Goal: Check status: Check status

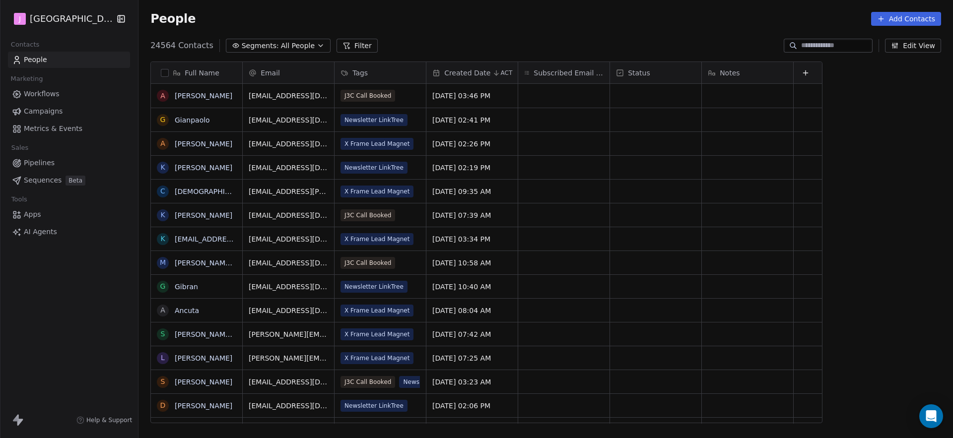
scroll to position [378, 812]
click at [44, 167] on span "Pipelines" at bounding box center [39, 163] width 31 height 10
click at [45, 163] on span "Pipelines" at bounding box center [39, 163] width 31 height 10
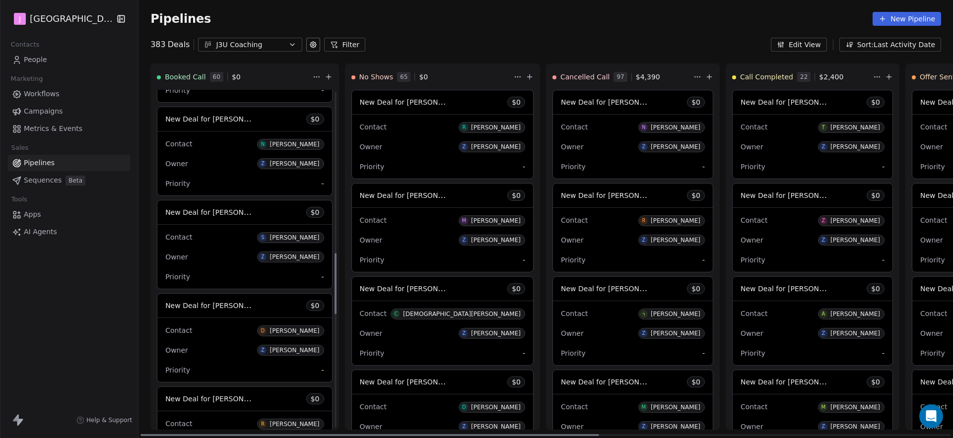
scroll to position [937, 0]
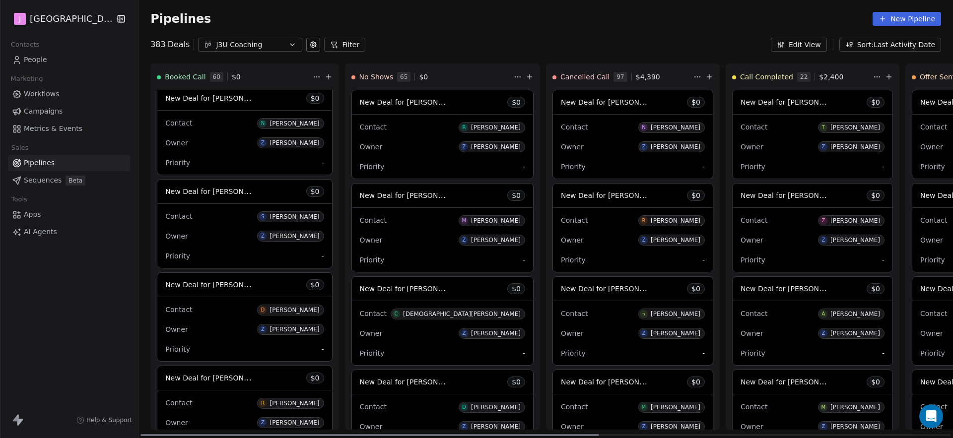
click at [225, 103] on span "New Deal for Nikolaos Aroutsidis" at bounding box center [209, 98] width 89 height 12
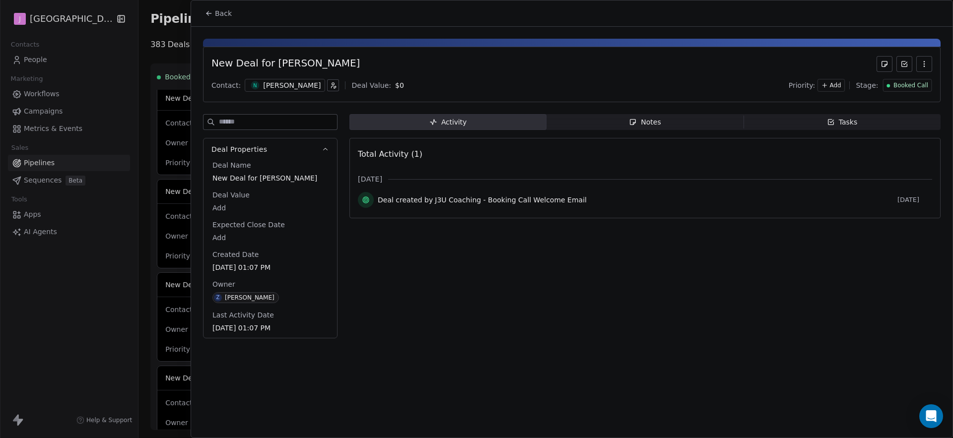
click at [915, 90] on div "Booked Call" at bounding box center [907, 85] width 49 height 13
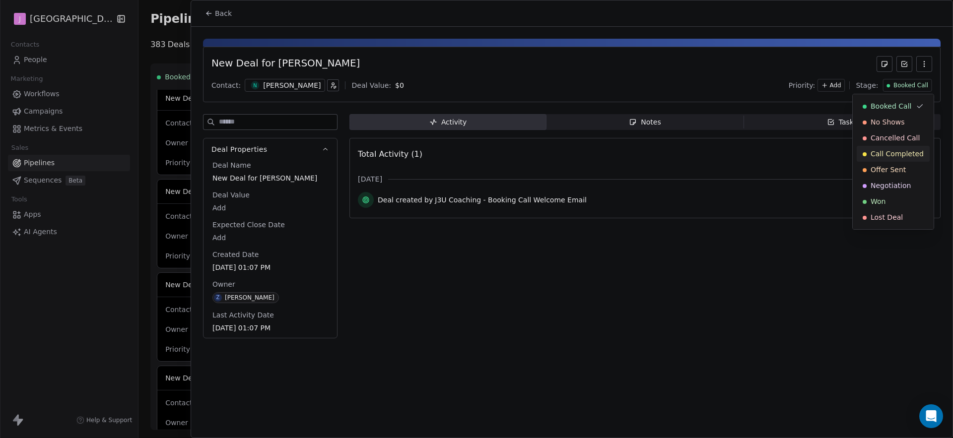
click at [882, 153] on span "Call Completed" at bounding box center [897, 154] width 53 height 10
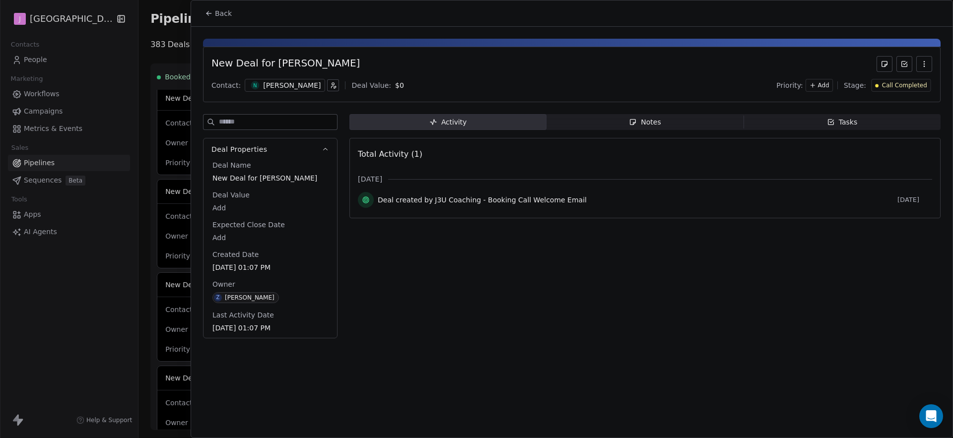
click at [224, 15] on span "Back" at bounding box center [223, 13] width 17 height 10
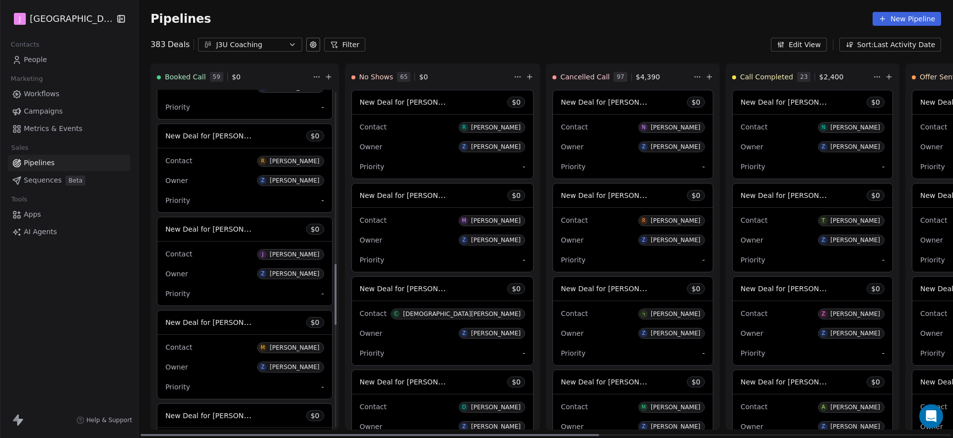
scroll to position [1137, 0]
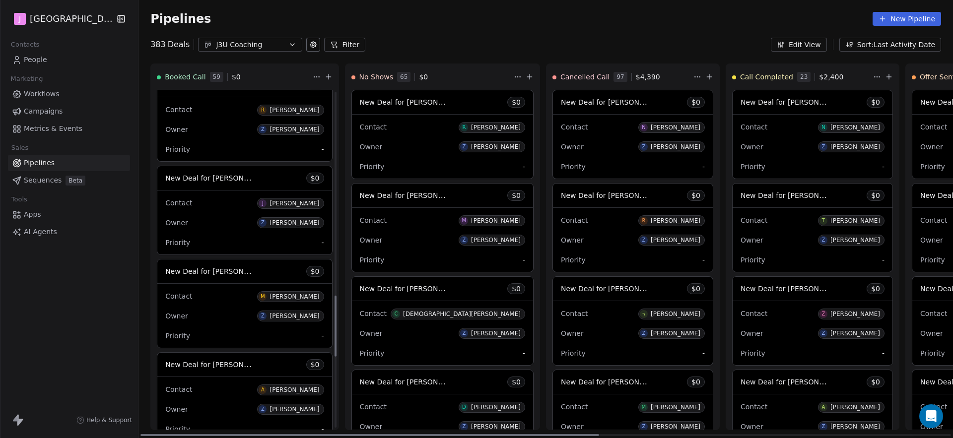
click at [231, 178] on span "New Deal for Jarred Green" at bounding box center [217, 177] width 105 height 9
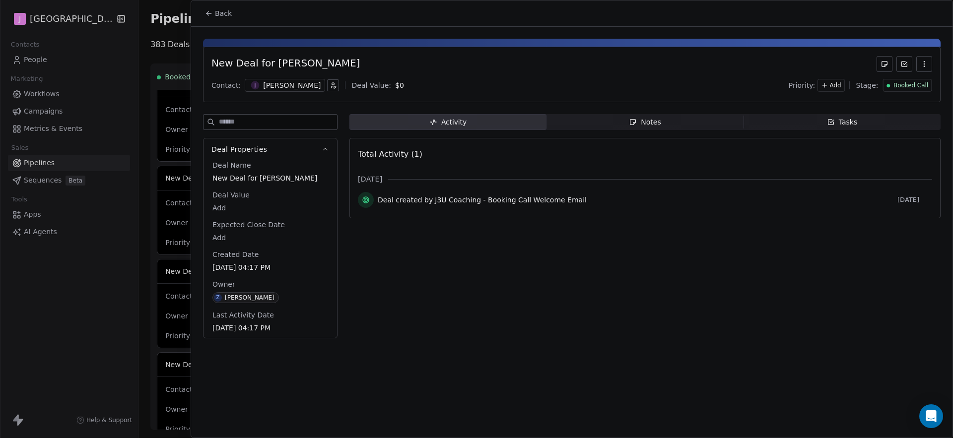
click at [895, 89] on span "Booked Call" at bounding box center [911, 85] width 35 height 8
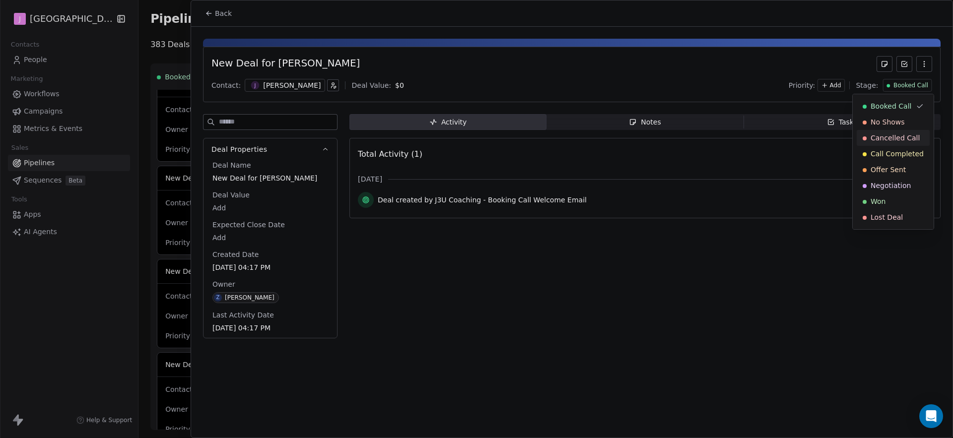
click at [896, 141] on span "Cancelled Call" at bounding box center [895, 138] width 49 height 10
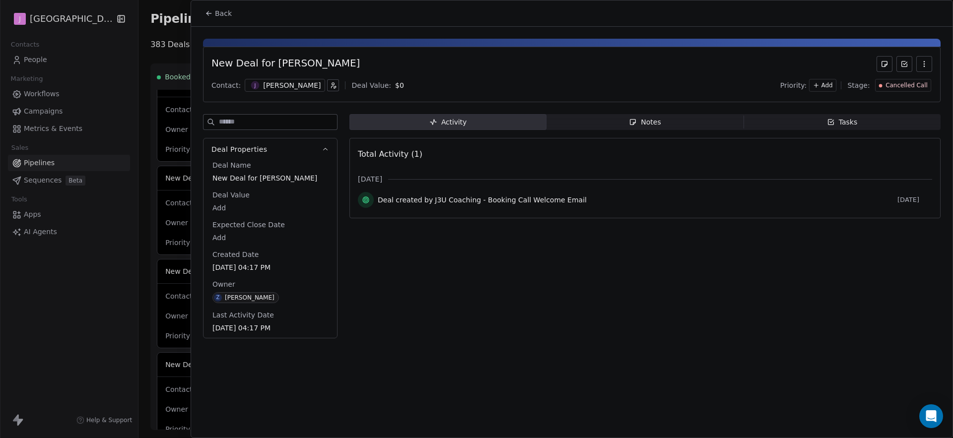
click at [225, 18] on button "Back" at bounding box center [218, 13] width 39 height 18
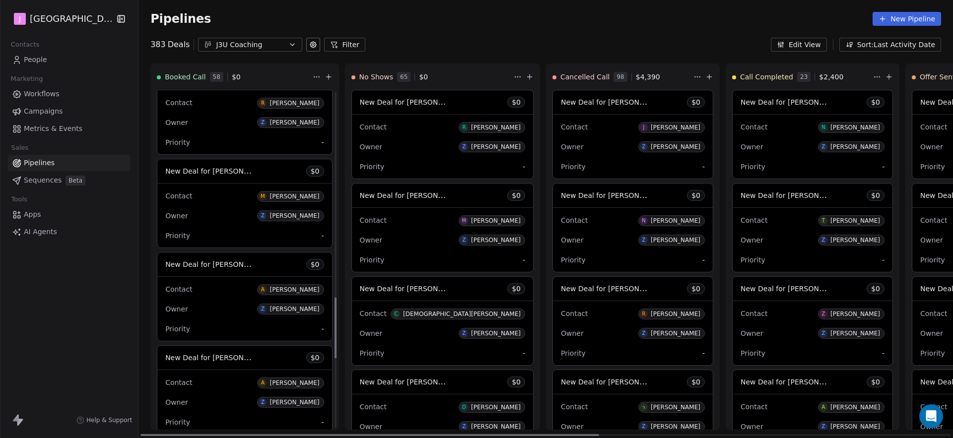
scroll to position [1155, 0]
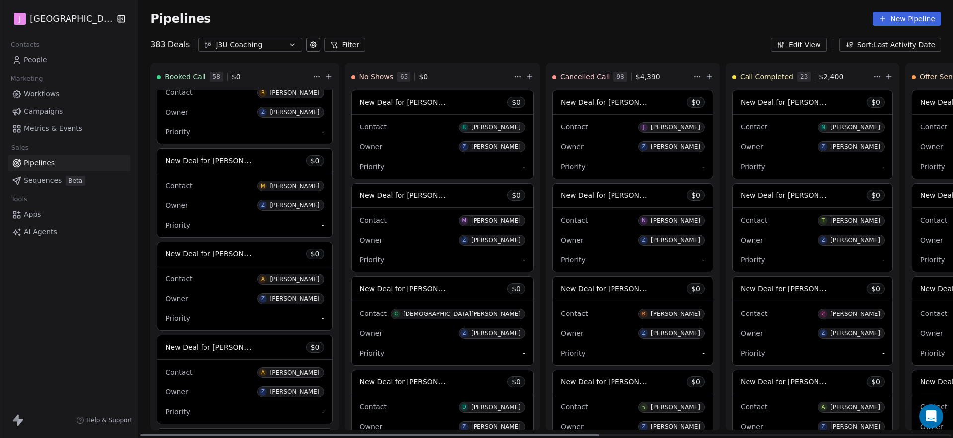
click at [210, 161] on span "New Deal for Manuel" at bounding box center [217, 160] width 105 height 9
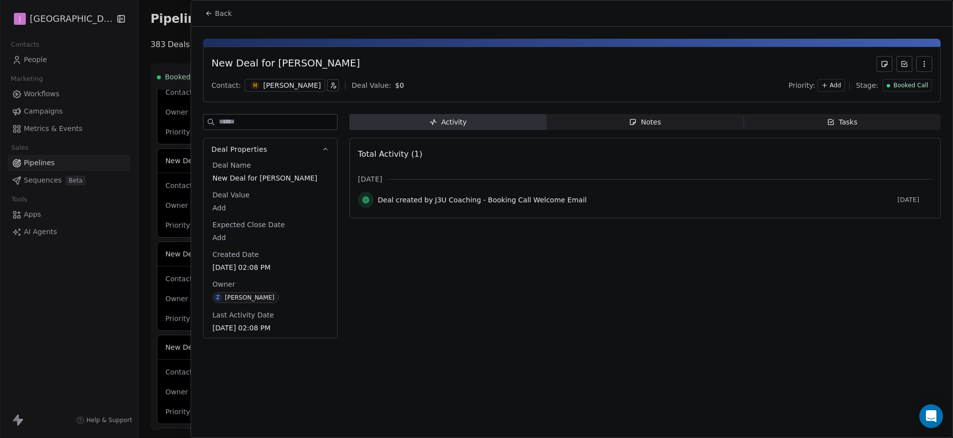
click at [907, 85] on span "Booked Call" at bounding box center [911, 85] width 35 height 8
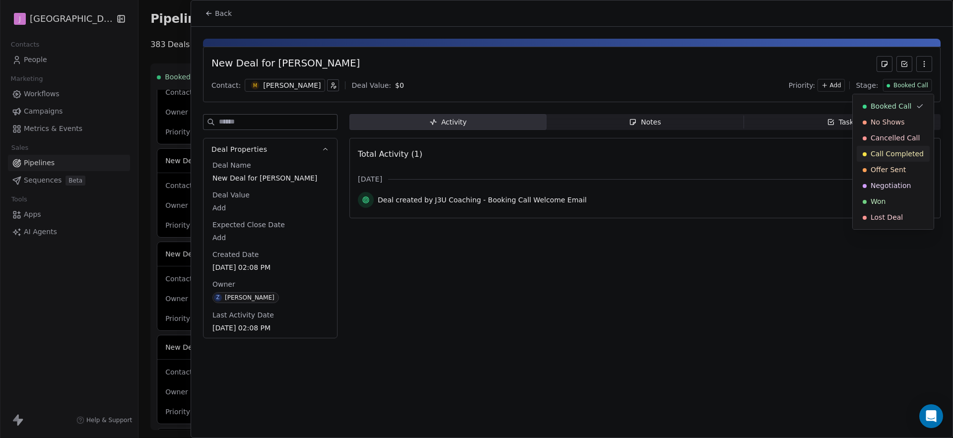
click at [899, 155] on span "Call Completed" at bounding box center [897, 154] width 53 height 10
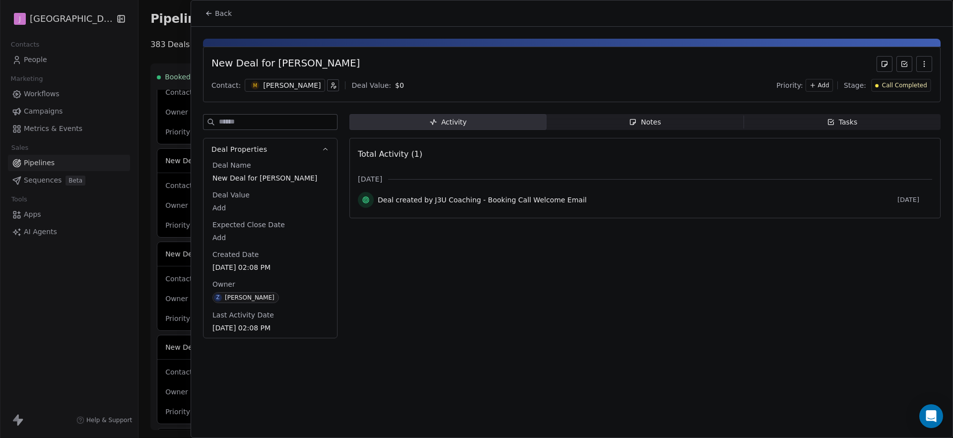
drag, startPoint x: 220, startPoint y: 24, endPoint x: 221, endPoint y: 18, distance: 6.0
click at [220, 24] on div "Back" at bounding box center [572, 13] width 762 height 26
click at [221, 17] on span "Back" at bounding box center [223, 13] width 17 height 10
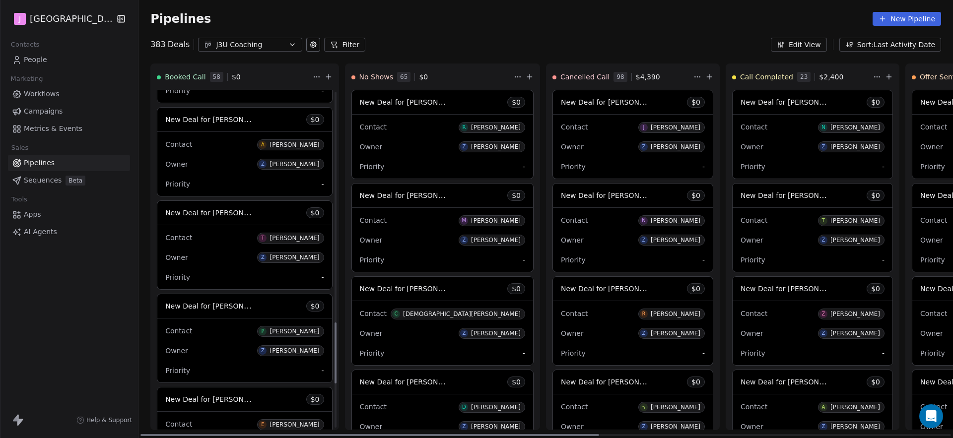
scroll to position [1290, 0]
click at [226, 214] on span "New Deal for talan spradlin" at bounding box center [217, 212] width 105 height 9
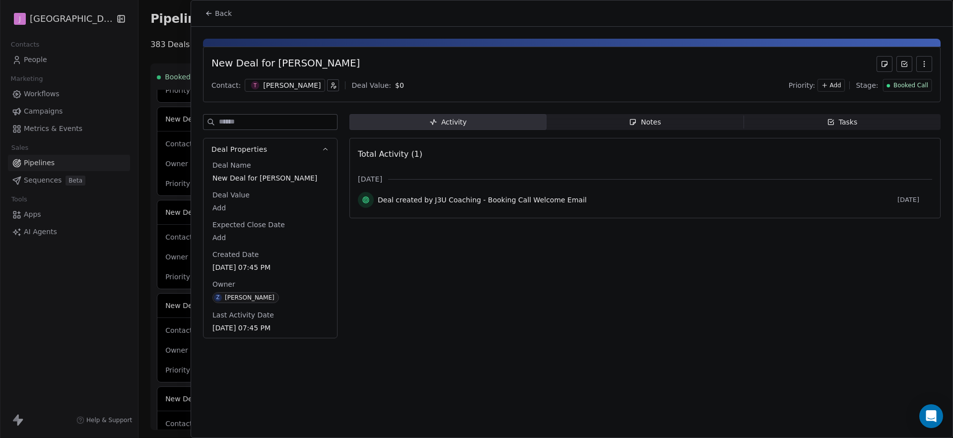
click at [910, 84] on span "Booked Call" at bounding box center [911, 85] width 35 height 8
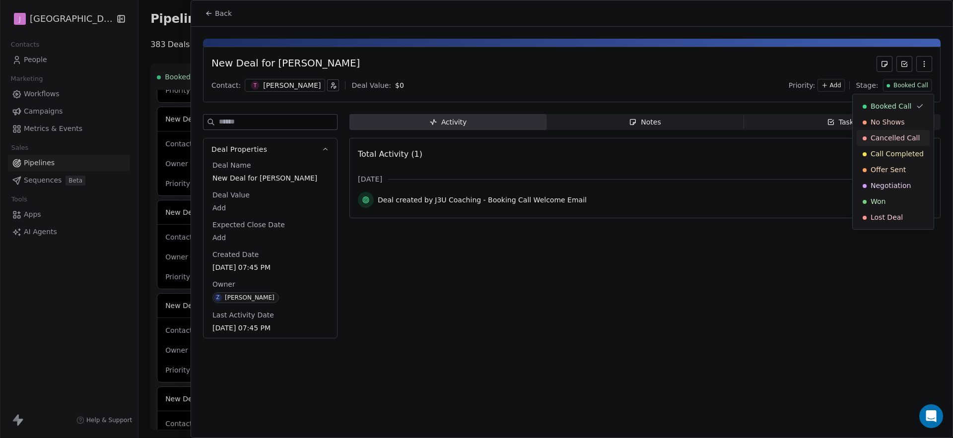
click at [896, 139] on span "Cancelled Call" at bounding box center [895, 138] width 49 height 10
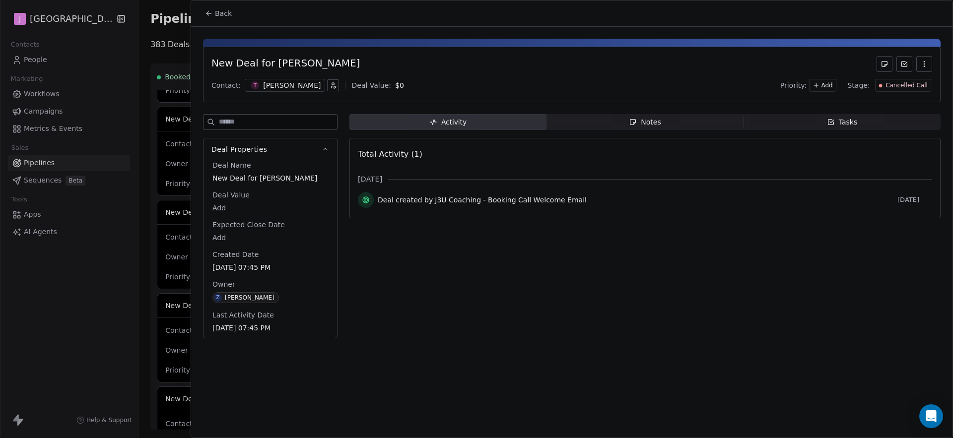
click at [215, 16] on span "Back" at bounding box center [223, 13] width 17 height 10
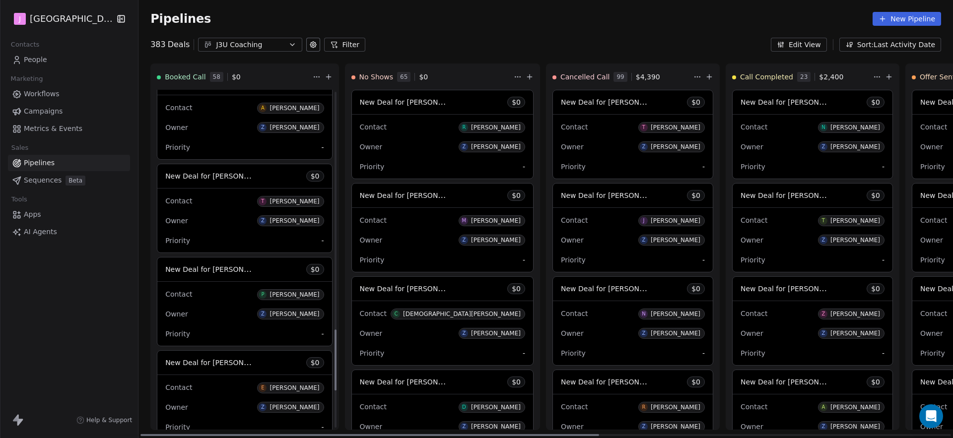
scroll to position [1328, 0]
click at [220, 172] on span "New Deal for Prasad Kajale" at bounding box center [217, 173] width 105 height 9
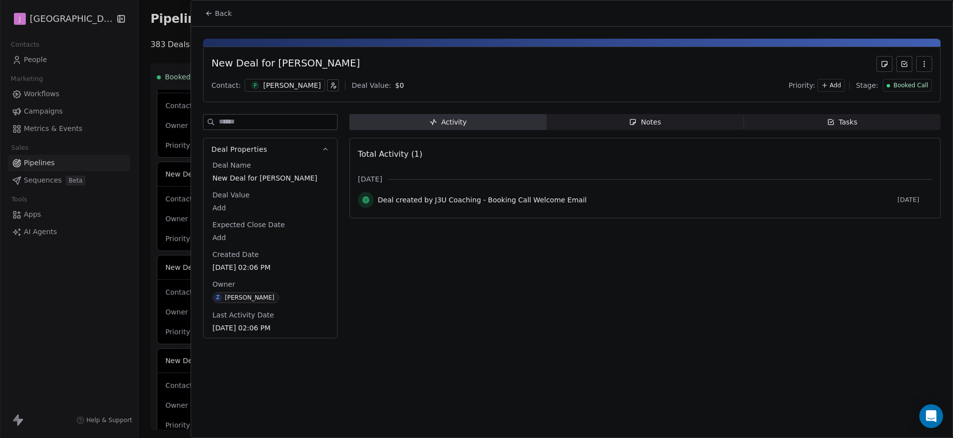
click at [901, 89] on div "Booked Call" at bounding box center [907, 85] width 49 height 13
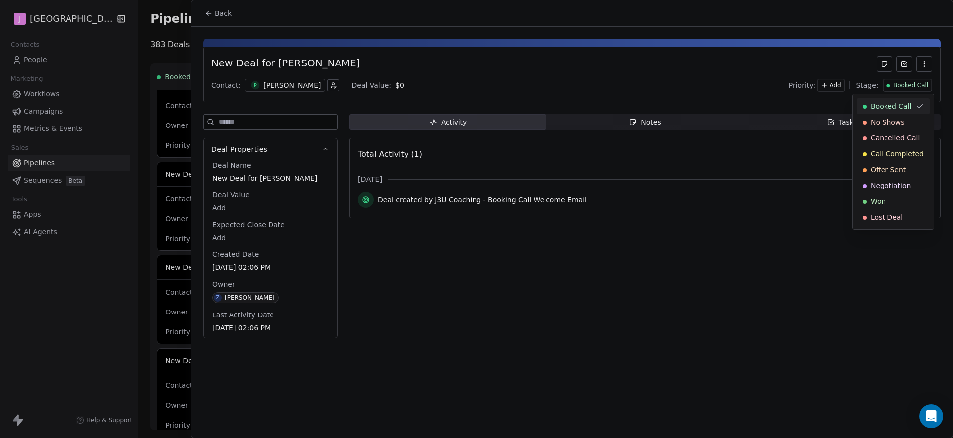
click at [206, 12] on html "J J3 University Contacts People Marketing Workflows Campaigns Metrics & Events …" at bounding box center [476, 219] width 953 height 438
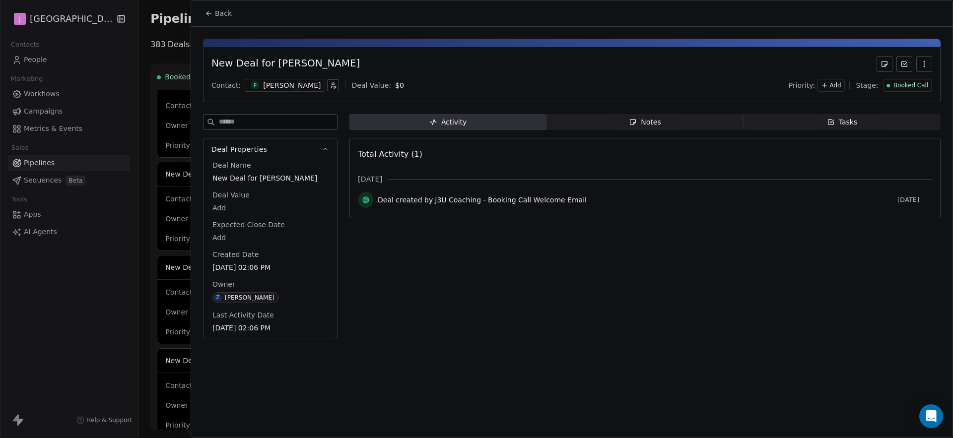
click at [223, 13] on span "Back" at bounding box center [223, 13] width 17 height 10
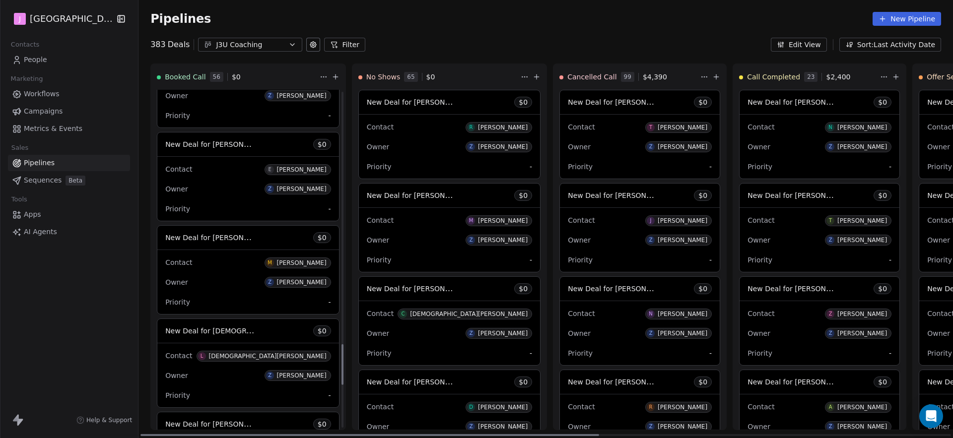
scroll to position [2112, 0]
